Goal: Find specific page/section: Find specific page/section

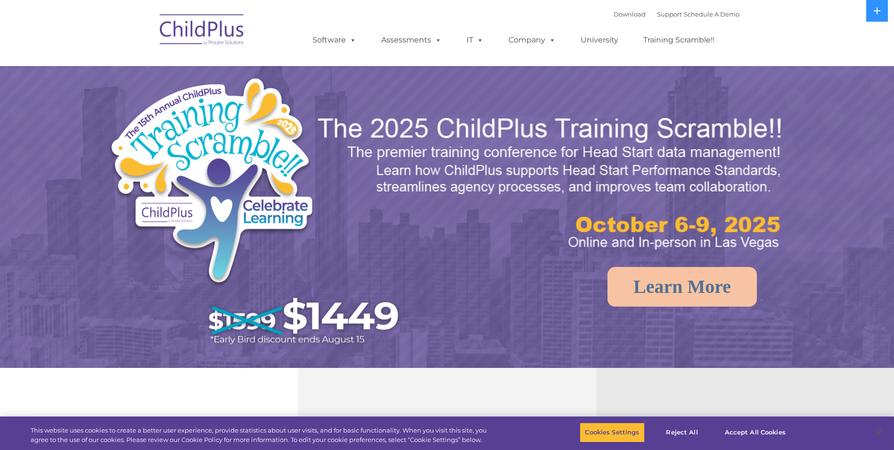
select select "MEDIUM"
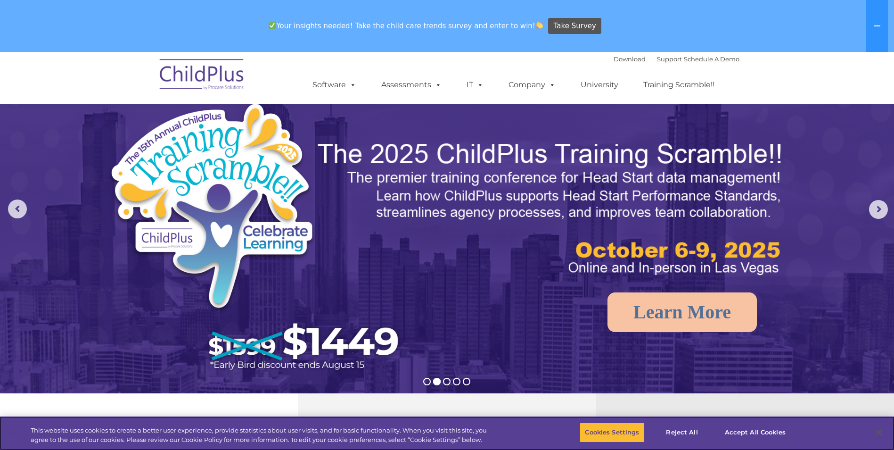
scroll to position [47, 0]
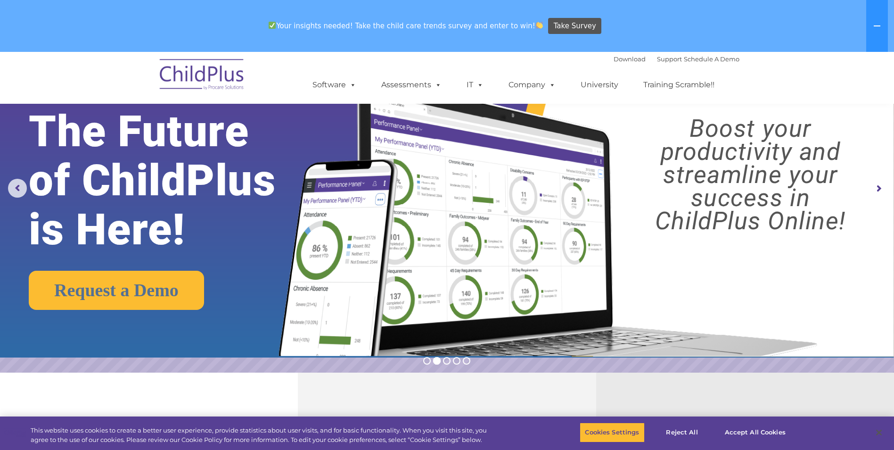
click at [189, 74] on img at bounding box center [202, 75] width 94 height 47
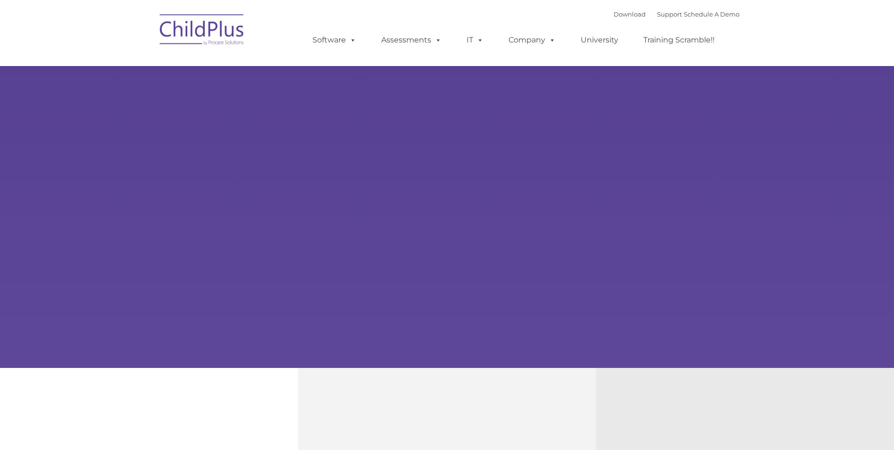
type input ""
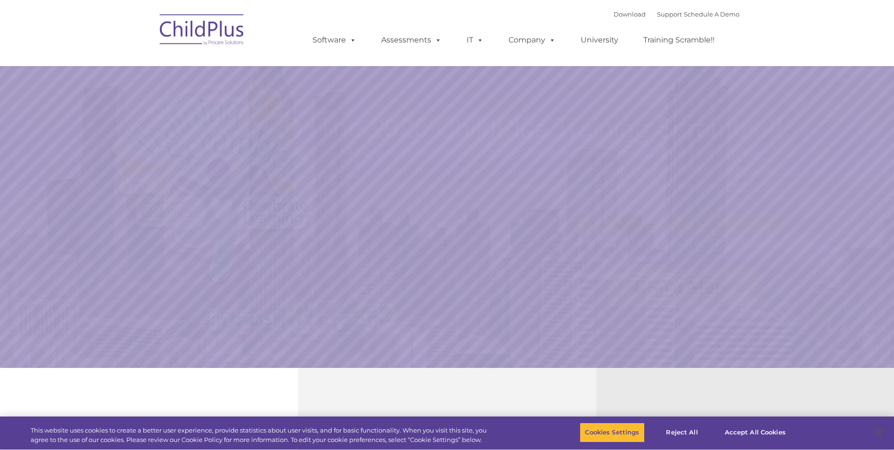
select select "MEDIUM"
